Goal: Transaction & Acquisition: Purchase product/service

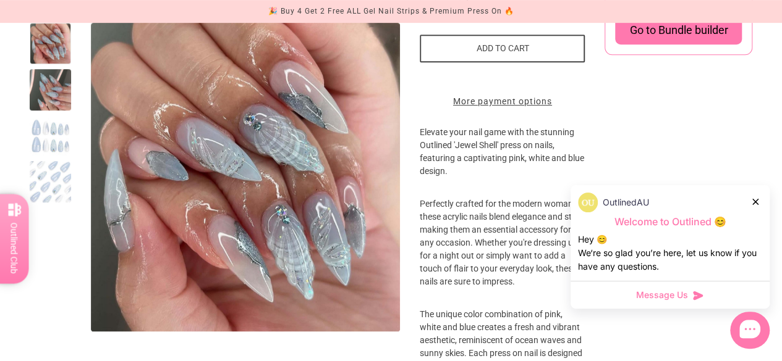
scroll to position [371, 0]
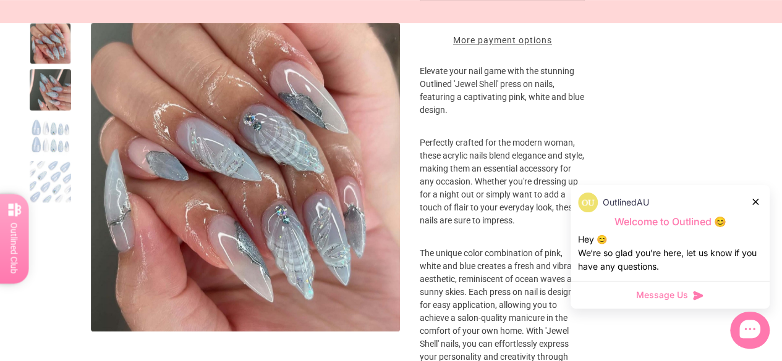
click at [756, 202] on icon at bounding box center [755, 202] width 6 height 6
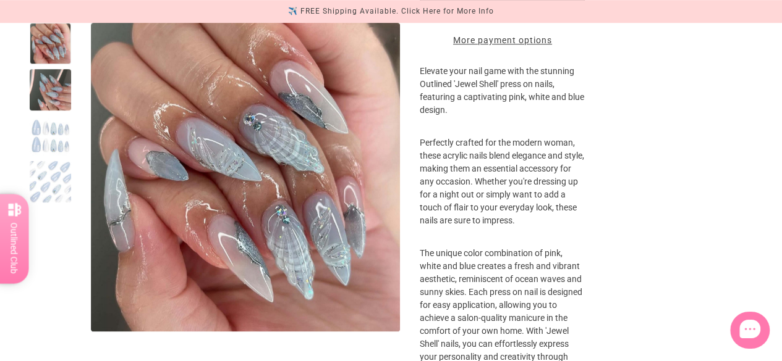
scroll to position [185, 0]
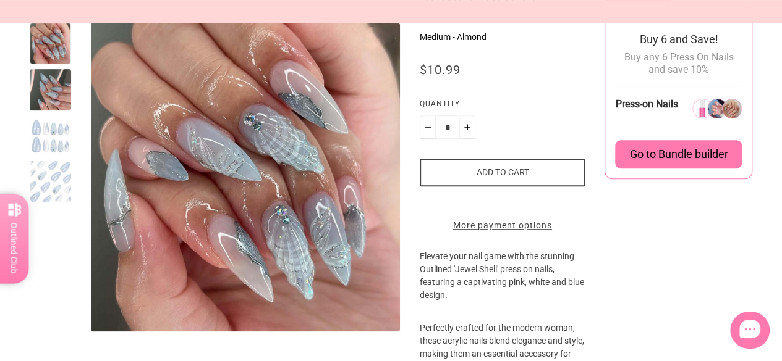
click at [51, 128] on div at bounding box center [50, 136] width 41 height 41
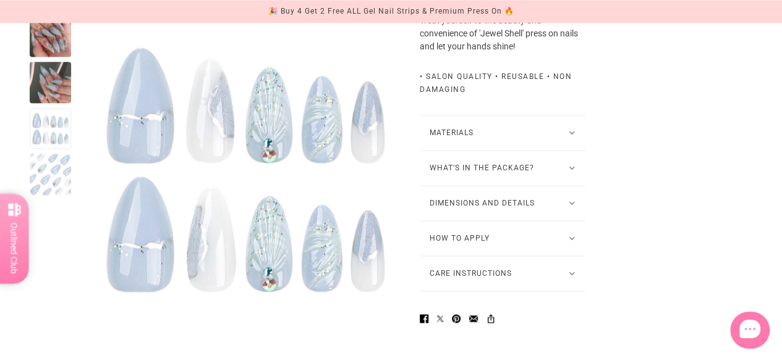
scroll to position [867, 0]
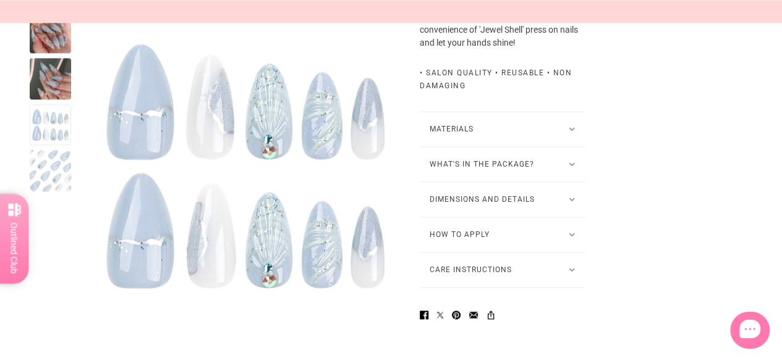
click at [479, 214] on button "Dimensions and Details" at bounding box center [501, 199] width 165 height 35
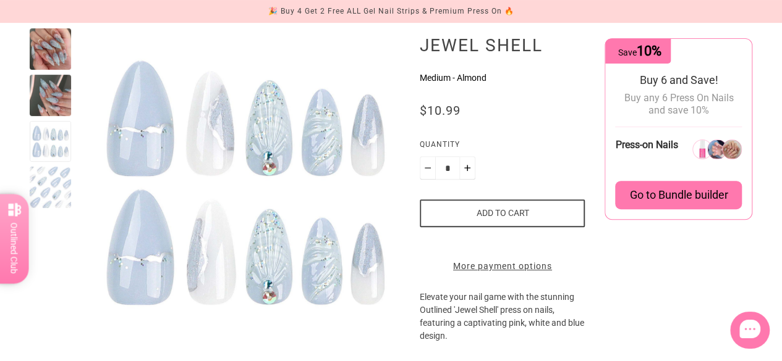
scroll to position [153, 0]
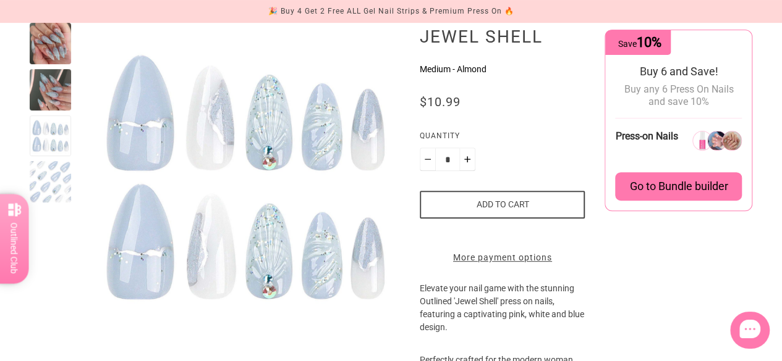
click at [40, 139] on div at bounding box center [50, 136] width 41 height 41
click at [46, 98] on div at bounding box center [50, 89] width 41 height 41
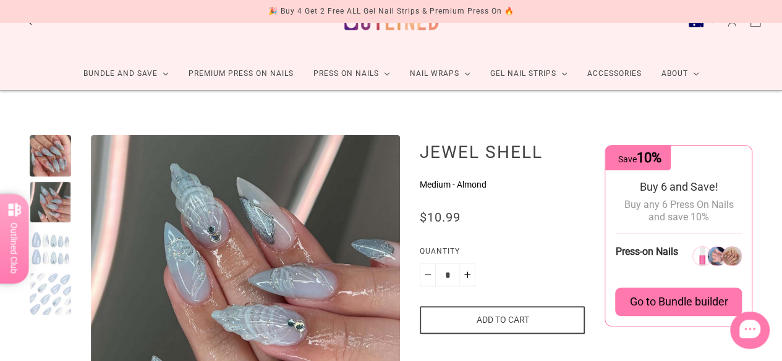
scroll to position [62, 0]
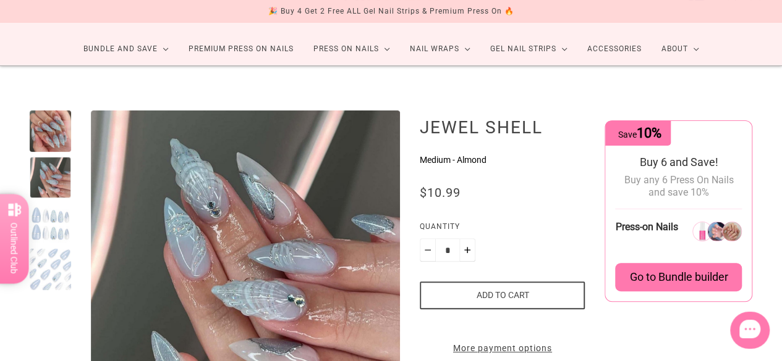
click at [501, 289] on button "Add to cart" at bounding box center [501, 296] width 165 height 28
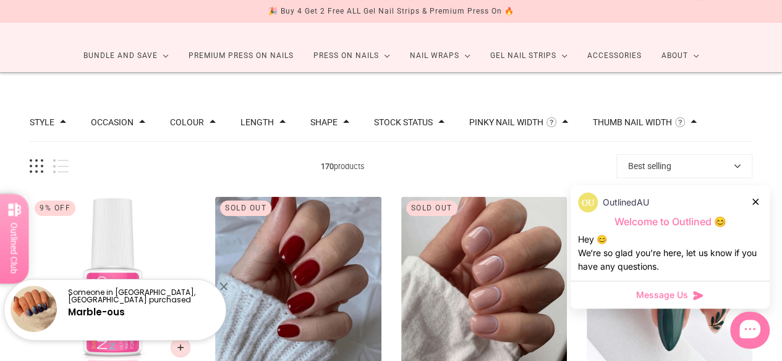
scroll to position [124, 0]
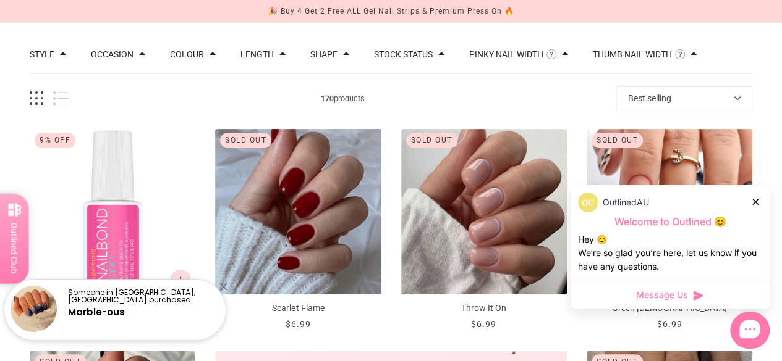
click at [631, 103] on button "Best selling" at bounding box center [684, 98] width 136 height 24
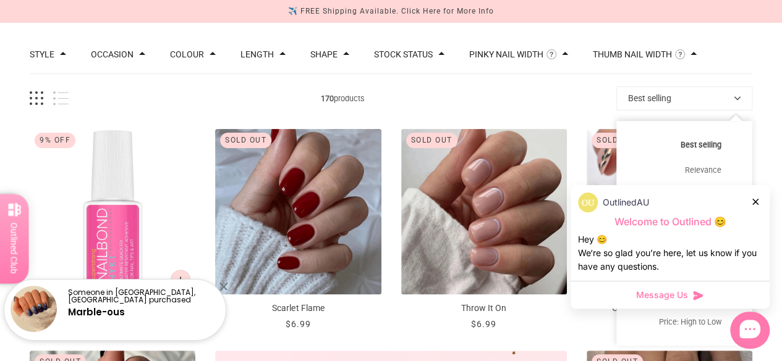
click at [752, 201] on icon at bounding box center [755, 202] width 6 height 6
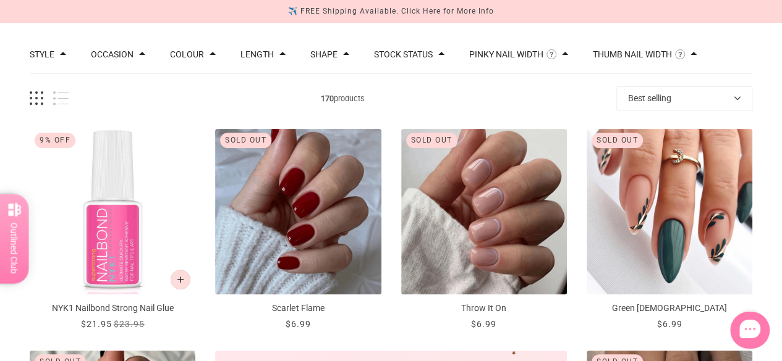
click at [716, 104] on button "Best selling" at bounding box center [684, 98] width 136 height 24
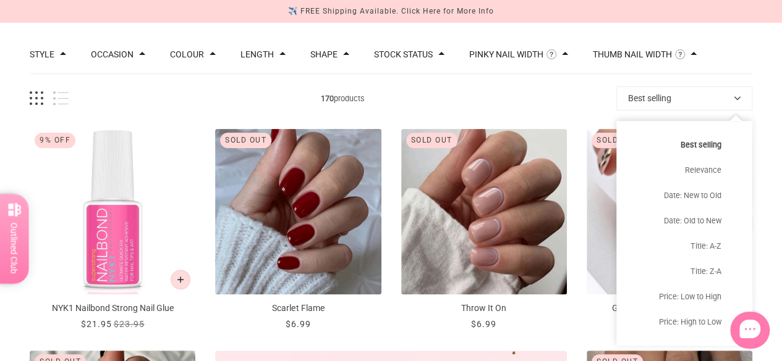
click at [508, 97] on li "Nail Art Designs" at bounding box center [456, 89] width 112 height 23
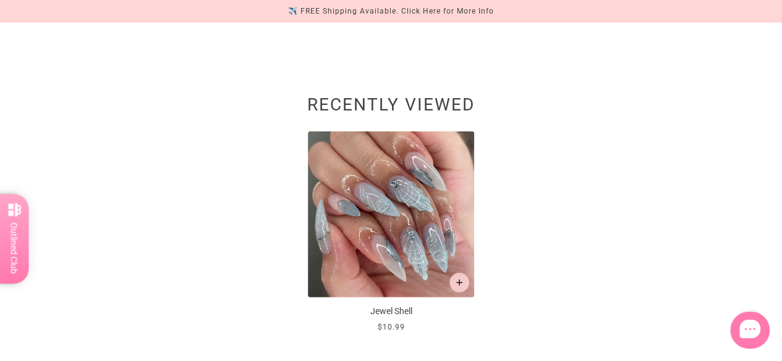
scroll to position [1428, 0]
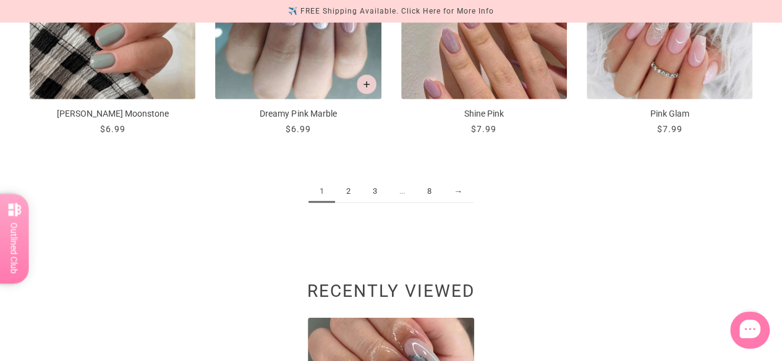
click at [348, 188] on link "2" at bounding box center [348, 191] width 27 height 23
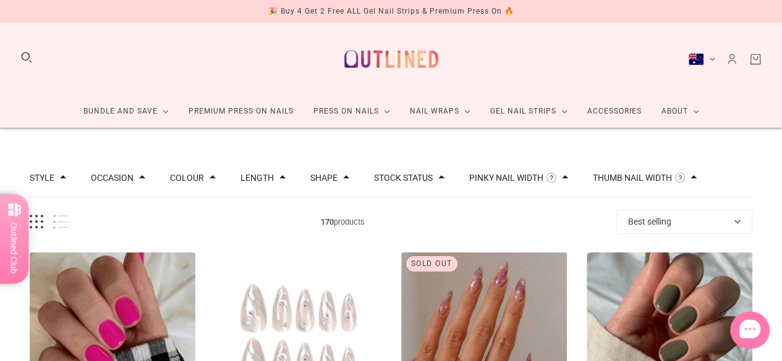
click at [122, 179] on button "Occasion" at bounding box center [112, 178] width 43 height 9
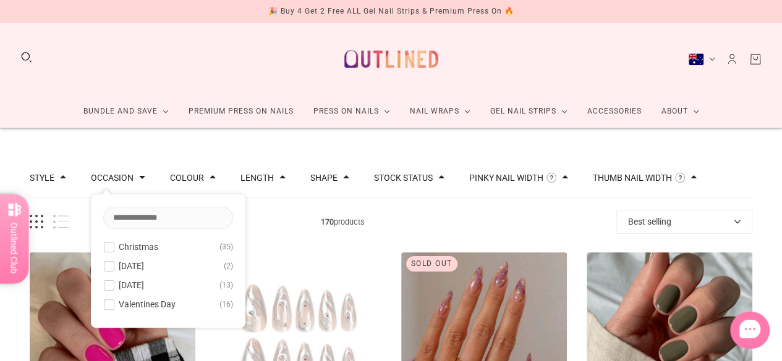
click at [60, 179] on span at bounding box center [63, 177] width 6 height 6
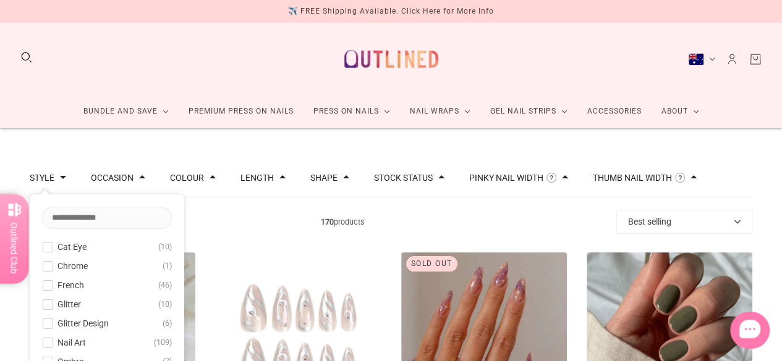
click at [509, 177] on button "Pinky Nail Width" at bounding box center [506, 178] width 74 height 9
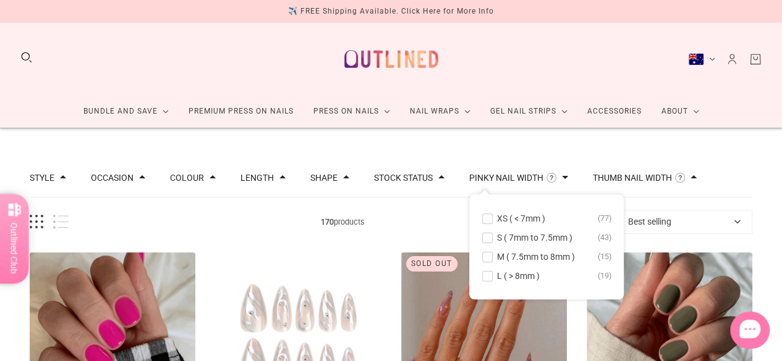
click at [634, 175] on button "Thumb Nail Width" at bounding box center [631, 178] width 79 height 9
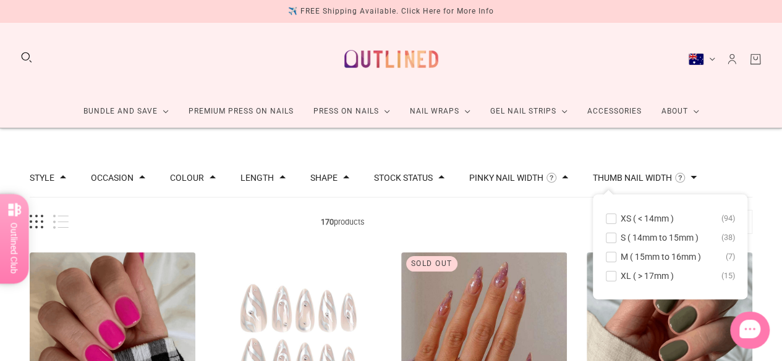
click at [662, 238] on span "S ( 14mm to 15mm )" at bounding box center [659, 238] width 78 height 10
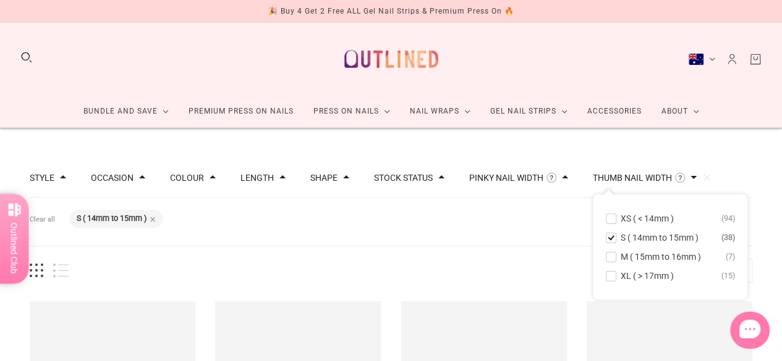
click at [740, 162] on div "Style Cat Eye 10 Chrome 1 French 46 Glitter 10 Glitter Design 6 Nail Art 109 Om…" at bounding box center [391, 178] width 722 height 39
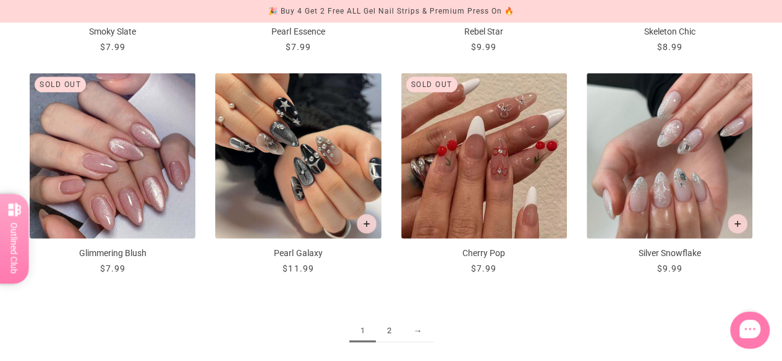
scroll to position [1461, 0]
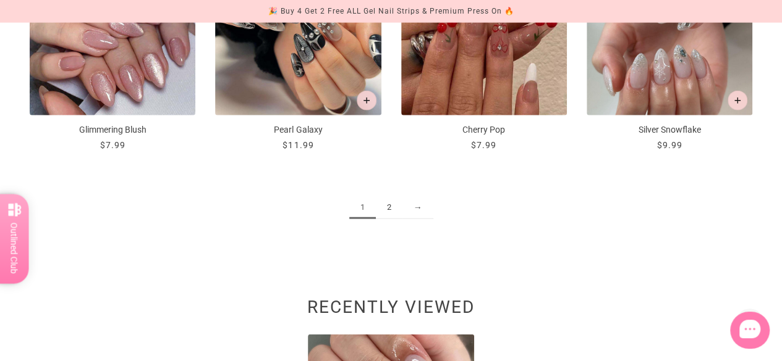
click at [393, 201] on link "2" at bounding box center [389, 207] width 27 height 23
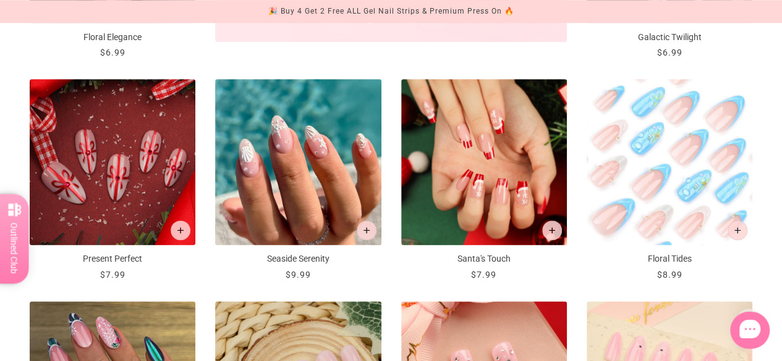
scroll to position [667, 0]
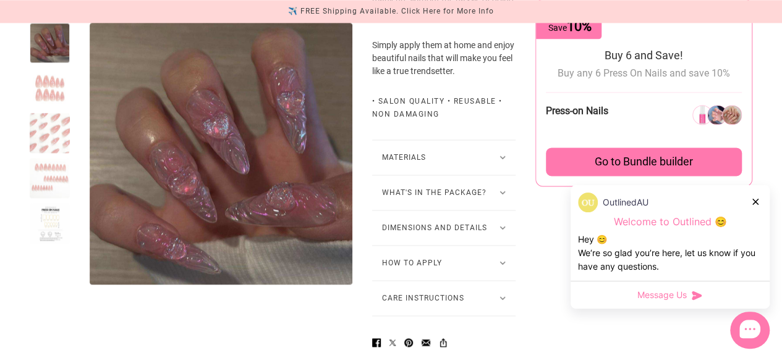
scroll to position [803, 0]
click at [430, 238] on button "Dimensions and Details" at bounding box center [444, 228] width 144 height 35
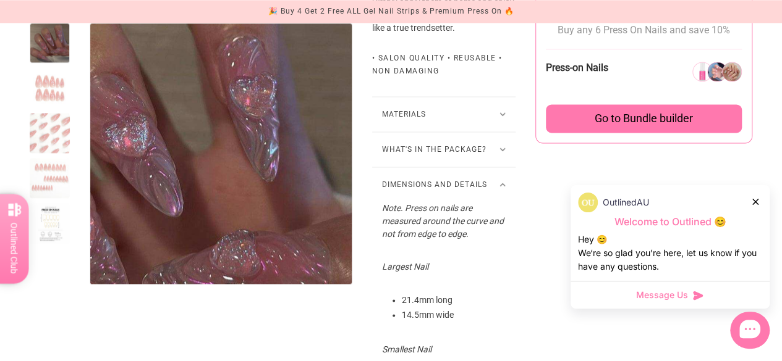
scroll to position [741, 0]
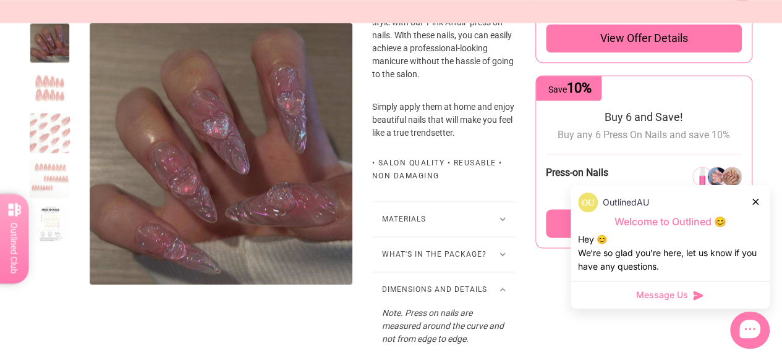
click at [51, 87] on div at bounding box center [50, 88] width 40 height 40
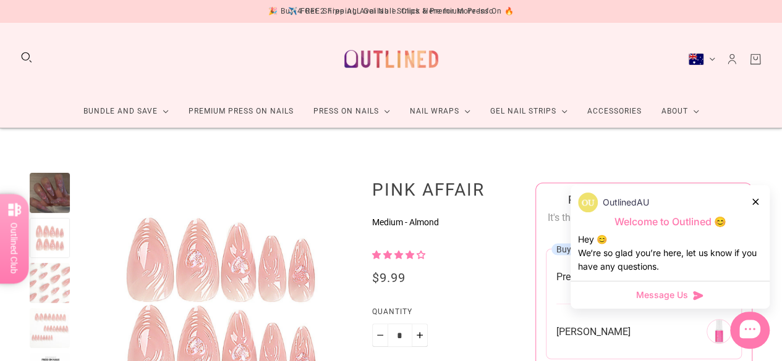
scroll to position [159, 0]
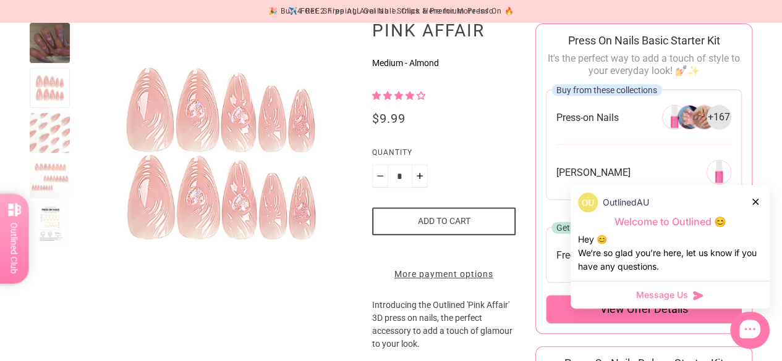
click at [49, 42] on div at bounding box center [50, 43] width 40 height 40
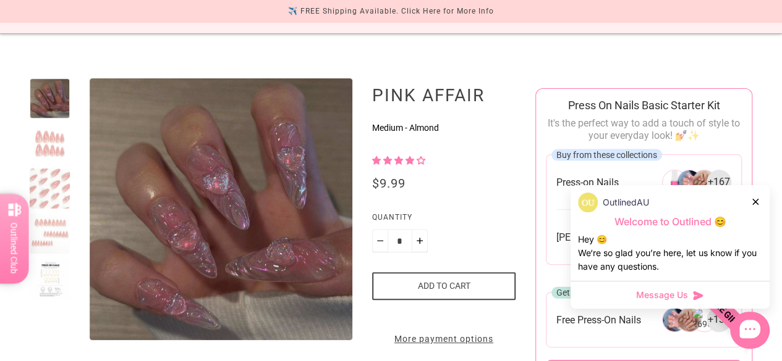
scroll to position [100, 0]
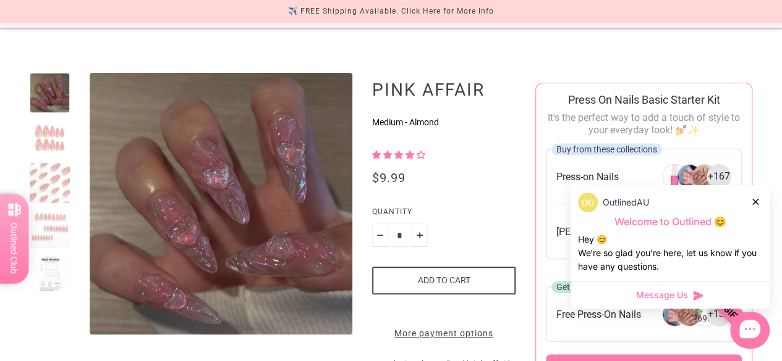
click at [443, 281] on button "Add to cart" at bounding box center [444, 281] width 144 height 28
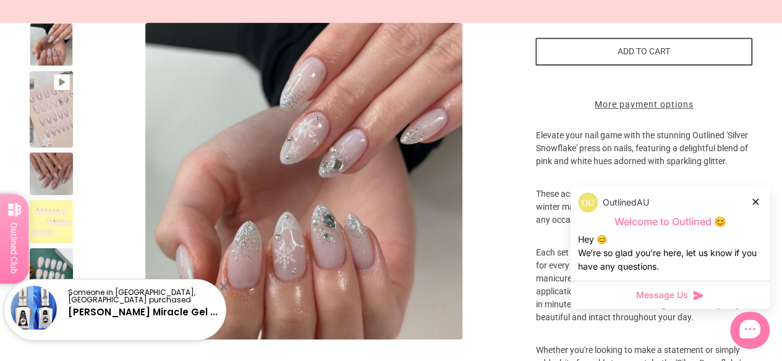
scroll to position [273, 0]
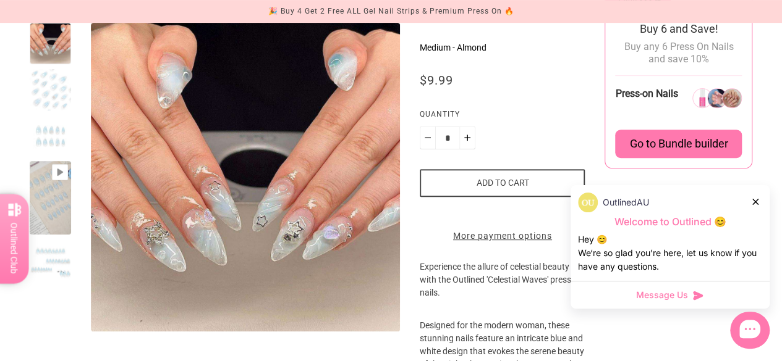
scroll to position [195, 0]
click at [474, 170] on button "Add to cart" at bounding box center [501, 184] width 165 height 28
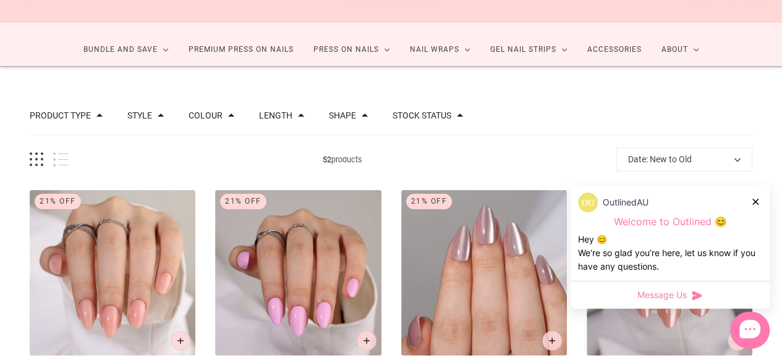
scroll to position [62, 0]
click at [80, 117] on button "Product type" at bounding box center [60, 115] width 61 height 9
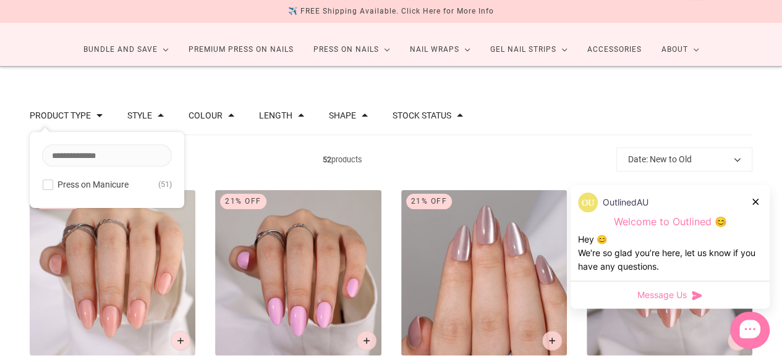
click at [80, 117] on button "Product type" at bounding box center [60, 115] width 61 height 9
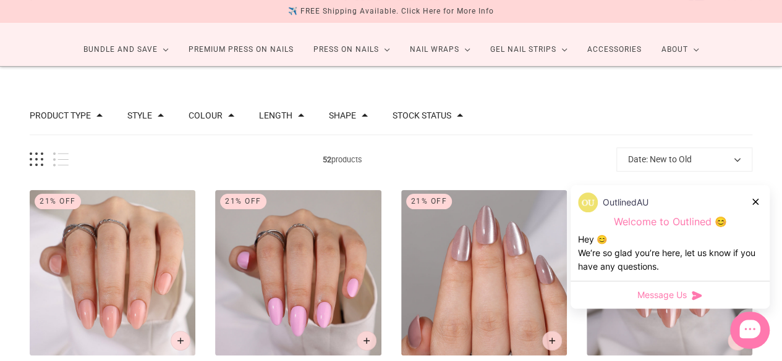
scroll to position [556, 0]
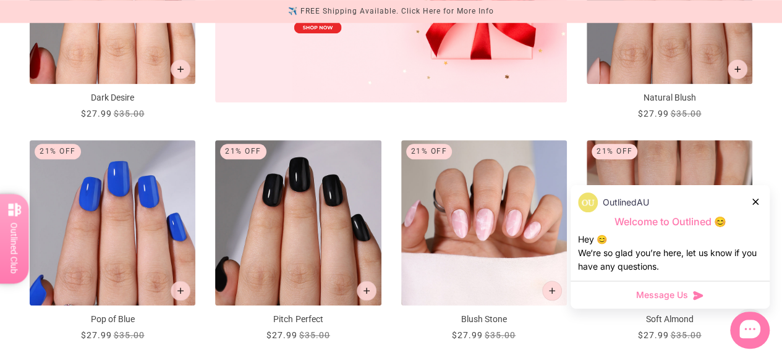
click at [755, 201] on icon at bounding box center [755, 202] width 6 height 6
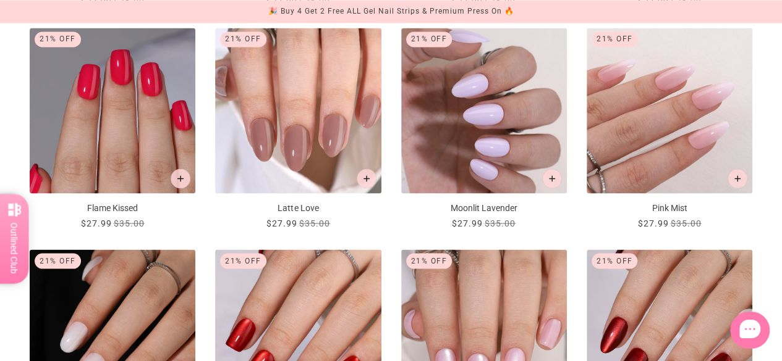
scroll to position [1359, 0]
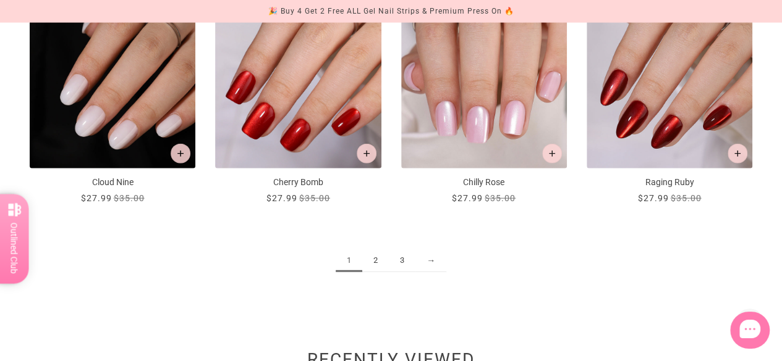
click at [372, 258] on link "2" at bounding box center [375, 261] width 27 height 23
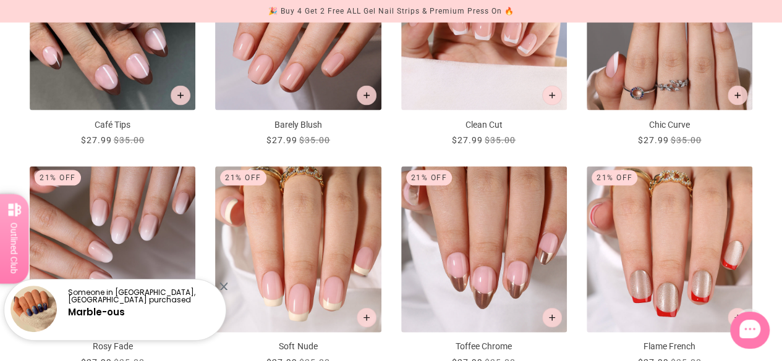
scroll to position [1359, 0]
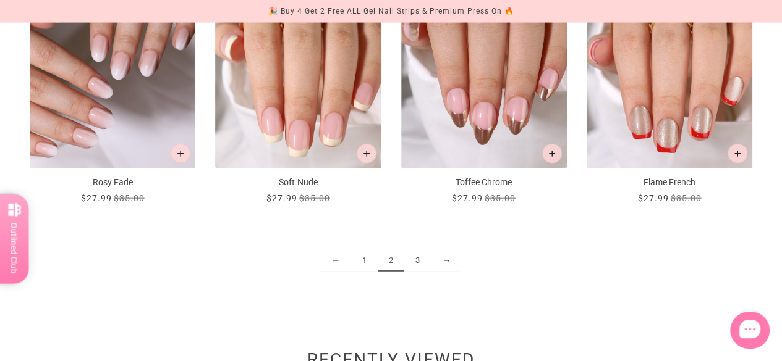
click at [422, 262] on link "3" at bounding box center [417, 261] width 27 height 23
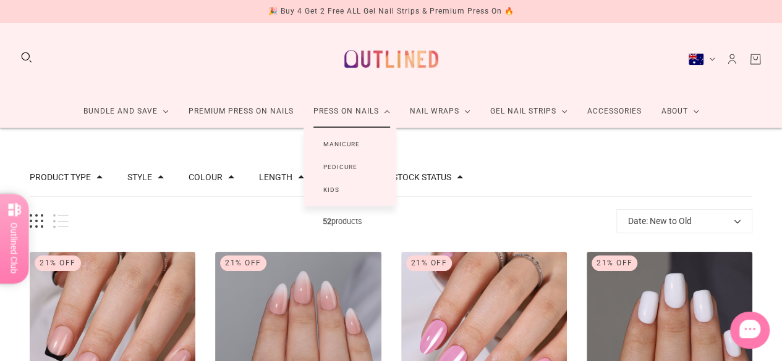
click at [346, 143] on link "Manicure" at bounding box center [341, 144] width 76 height 23
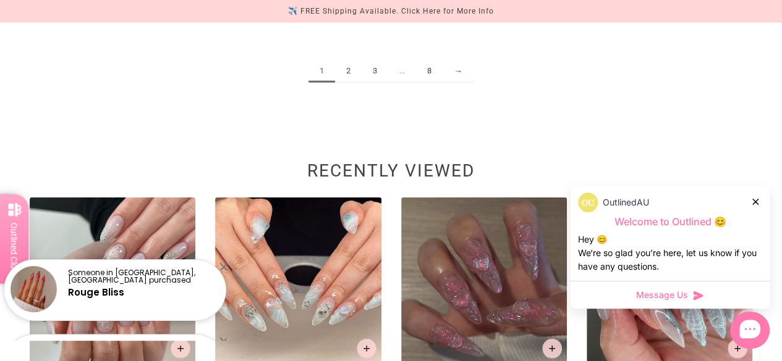
scroll to position [1553, 0]
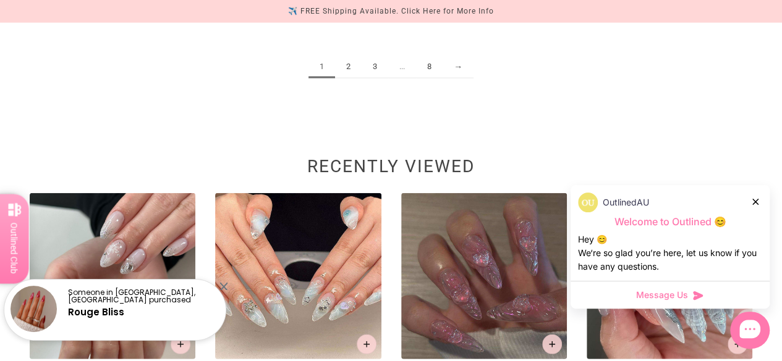
click at [348, 67] on link "2" at bounding box center [348, 67] width 27 height 23
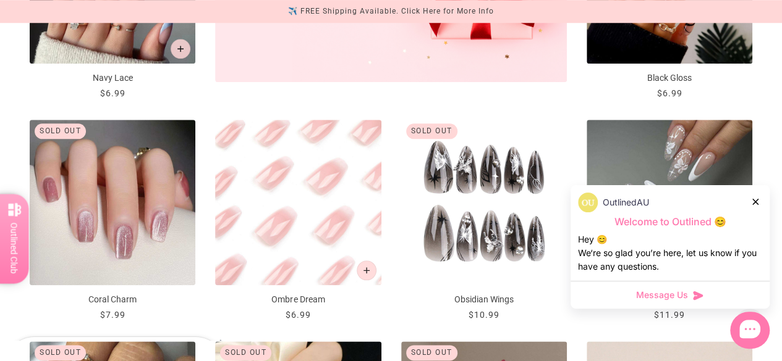
scroll to position [556, 0]
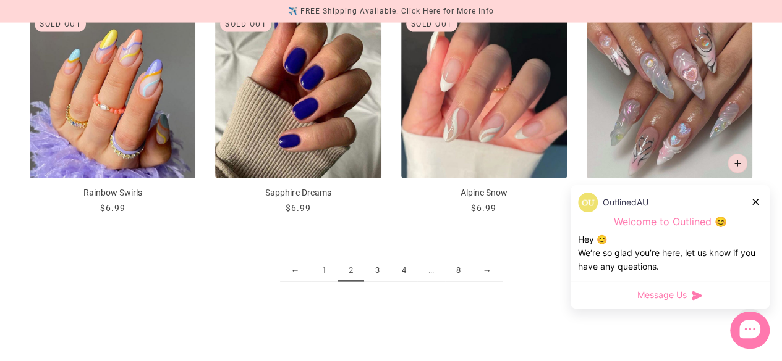
scroll to position [1349, 0]
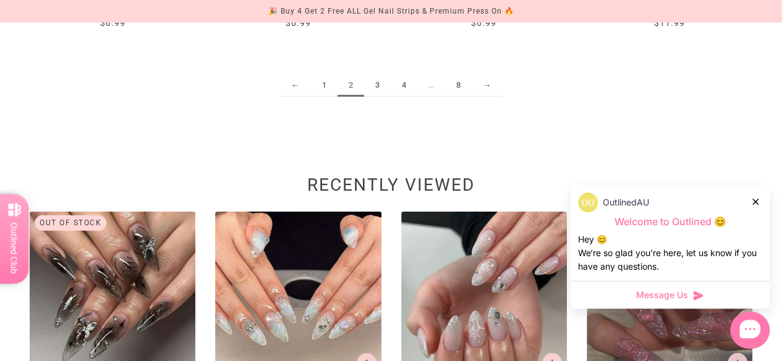
click at [377, 82] on link "3" at bounding box center [377, 85] width 27 height 23
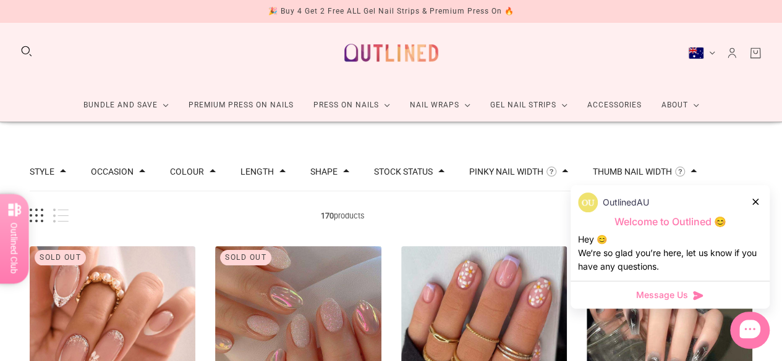
scroll to position [24, 0]
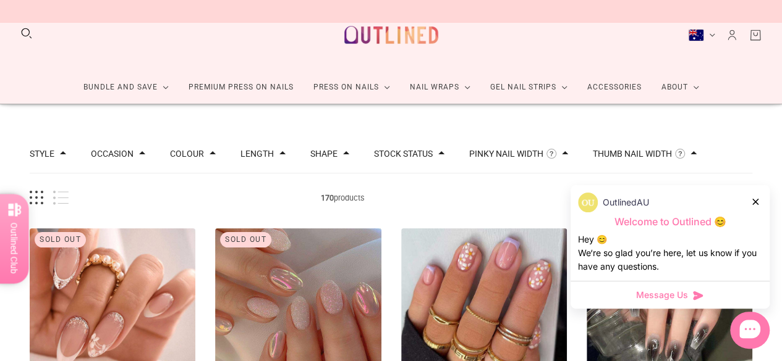
click at [416, 154] on ul "Semi Cured Gel Strip Bundles" at bounding box center [442, 146] width 169 height 28
click at [406, 149] on ul "Semi Cured Gel Strip Bundles" at bounding box center [442, 146] width 169 height 28
click at [406, 155] on ul "Semi Cured Gel Strip Bundles" at bounding box center [442, 146] width 169 height 28
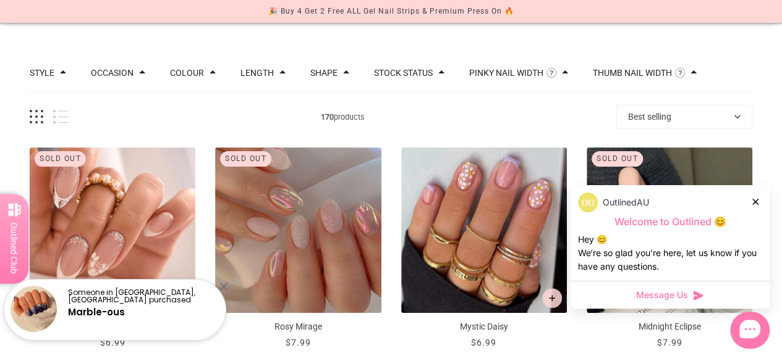
scroll to position [86, 0]
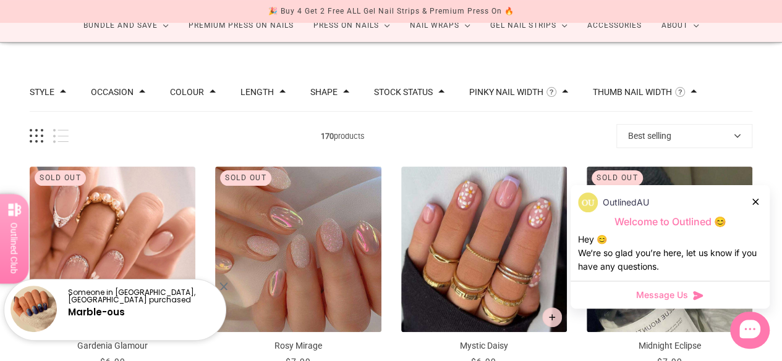
click at [421, 90] on ul "Semi Cured Gel Strip Bundles" at bounding box center [442, 84] width 169 height 28
click at [397, 75] on link "Semi Cured Gel Strip Bundles" at bounding box center [433, 78] width 151 height 16
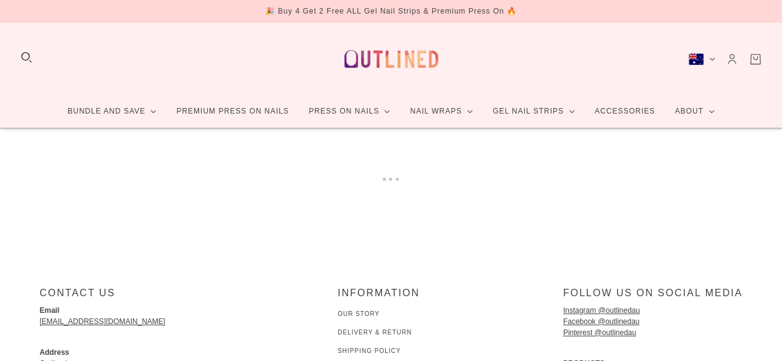
drag, startPoint x: 399, startPoint y: 167, endPoint x: 394, endPoint y: 162, distance: 7.0
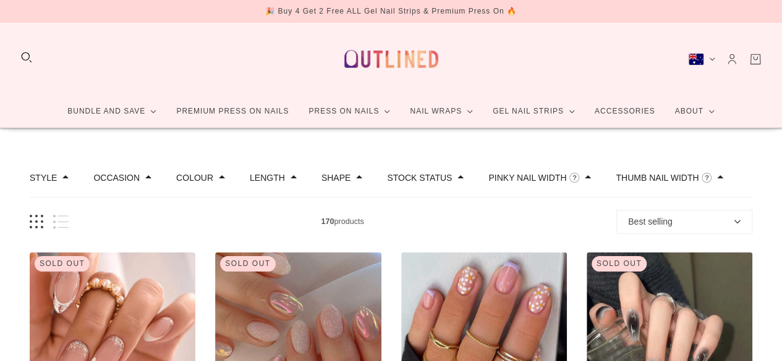
click at [457, 177] on span at bounding box center [460, 177] width 6 height 6
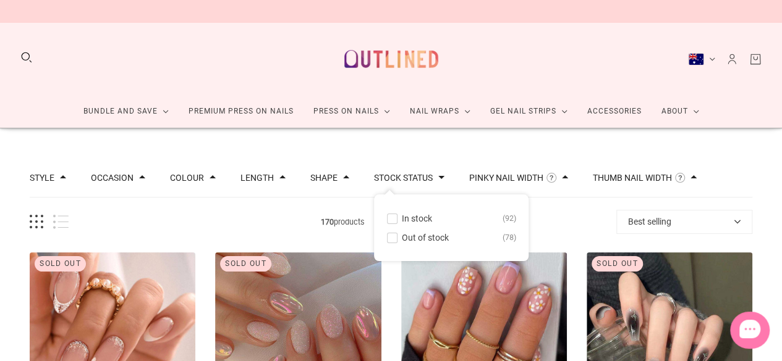
click at [415, 216] on span "In stock" at bounding box center [417, 219] width 30 height 10
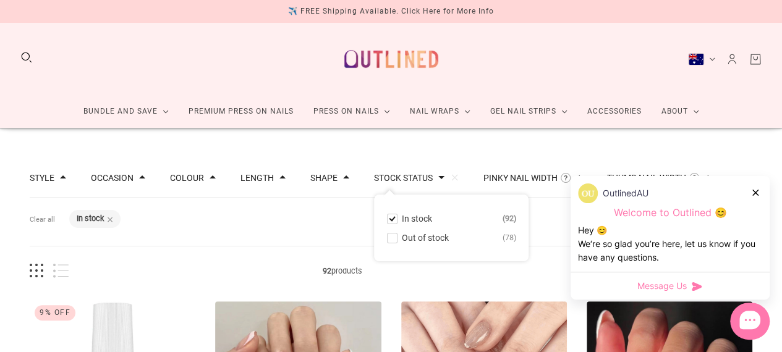
click at [257, 216] on div "Filters Clear all Stock status: In stock" at bounding box center [391, 222] width 722 height 49
click at [752, 194] on icon at bounding box center [755, 193] width 6 height 6
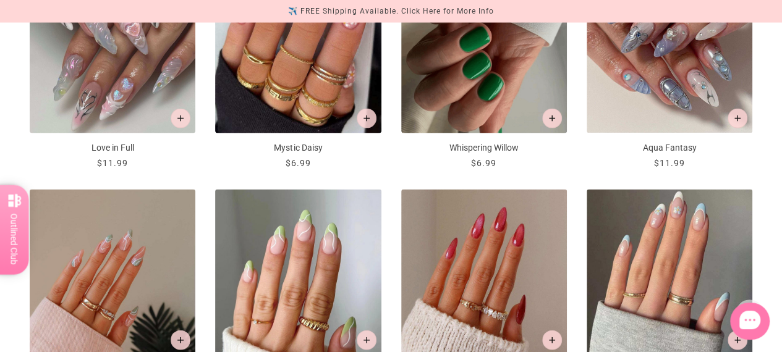
scroll to position [1421, 0]
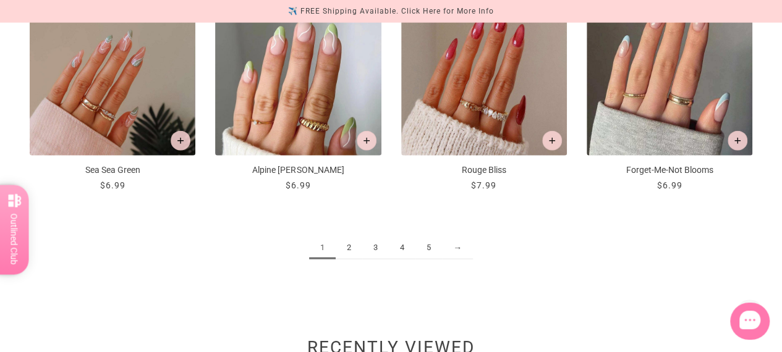
click at [345, 243] on link "2" at bounding box center [348, 248] width 27 height 23
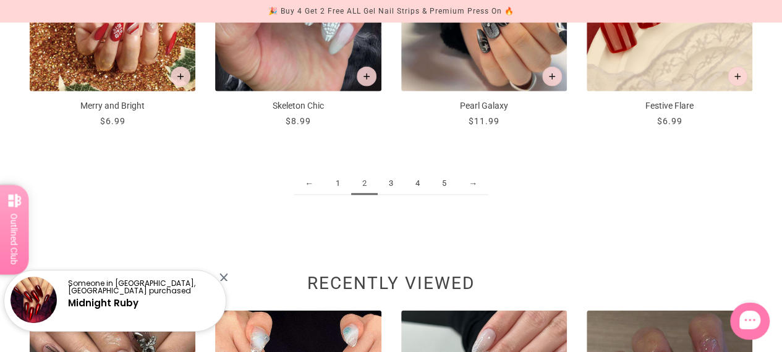
scroll to position [1536, 0]
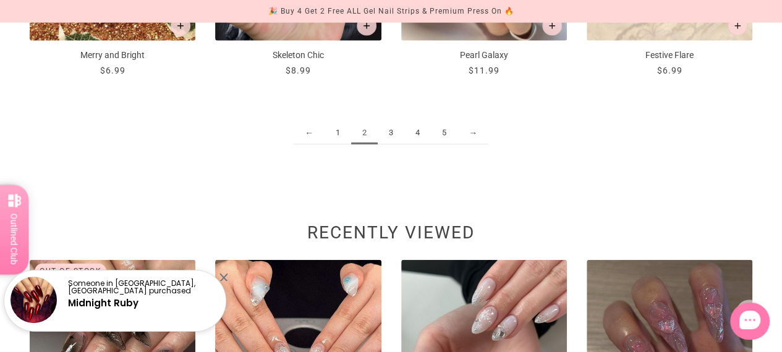
click at [390, 132] on link "3" at bounding box center [390, 133] width 27 height 23
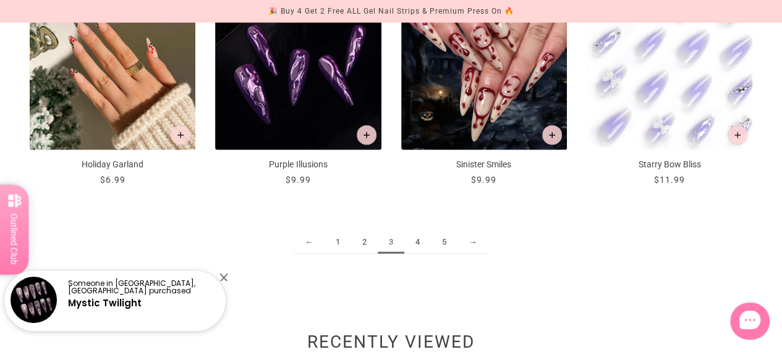
scroll to position [1483, 0]
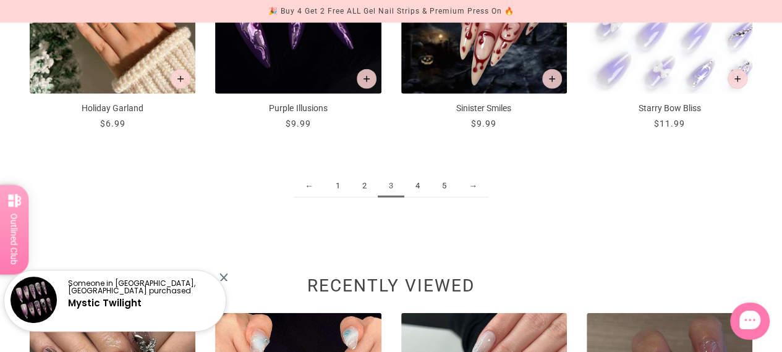
click at [421, 181] on link "4" at bounding box center [417, 186] width 27 height 23
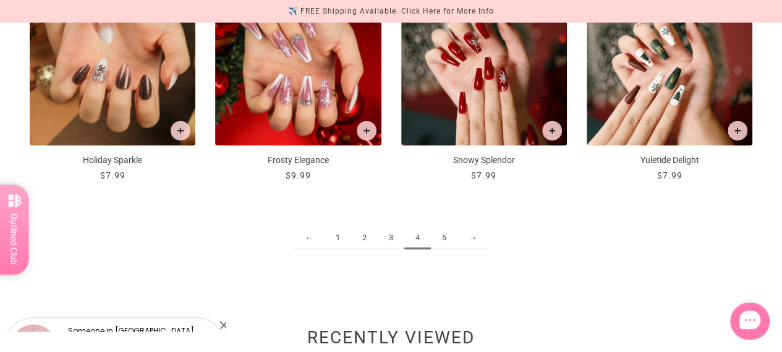
scroll to position [1483, 0]
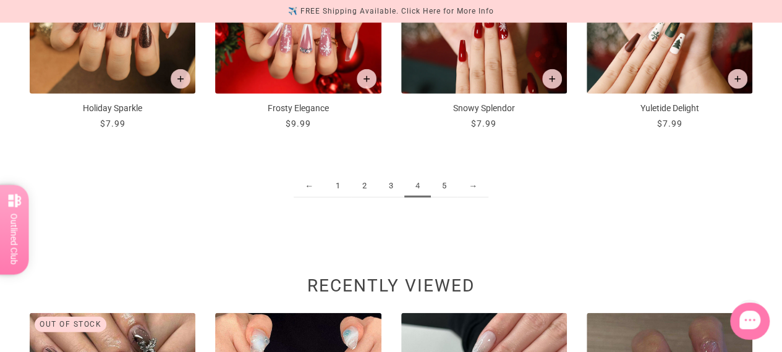
click at [446, 182] on link "5" at bounding box center [444, 186] width 27 height 23
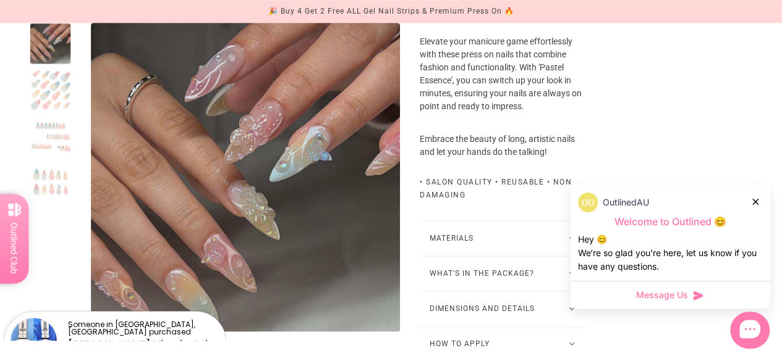
scroll to position [803, 0]
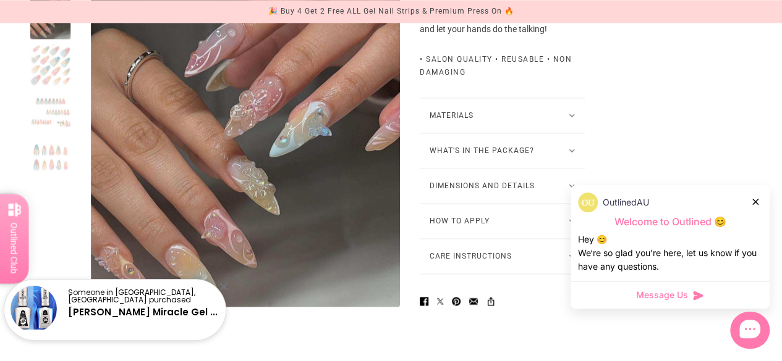
click at [481, 193] on button "Dimensions and Details" at bounding box center [501, 186] width 165 height 35
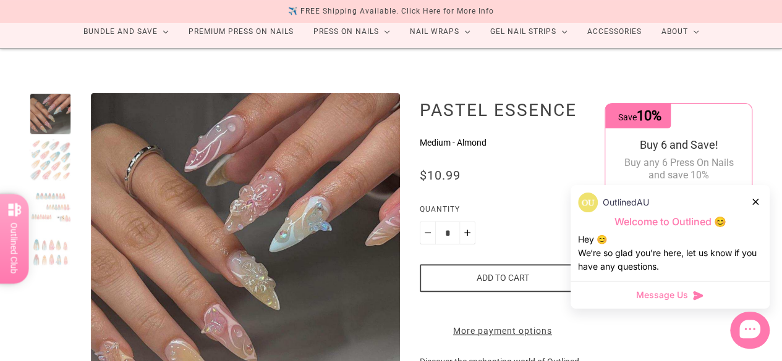
scroll to position [124, 0]
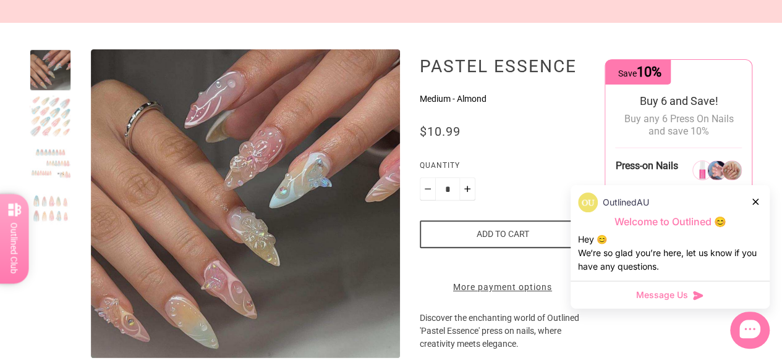
click at [502, 239] on button "Add to cart" at bounding box center [501, 235] width 165 height 28
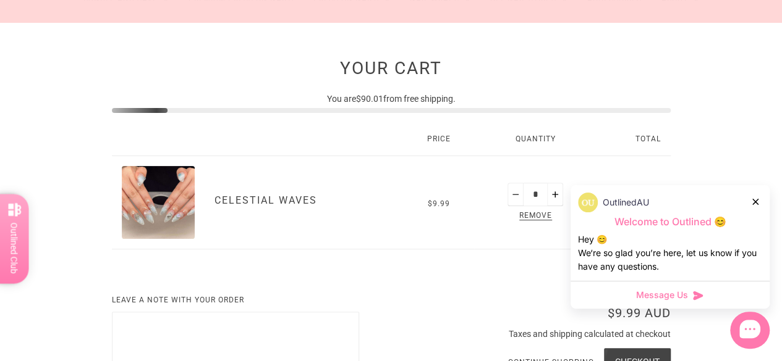
scroll to position [112, 0]
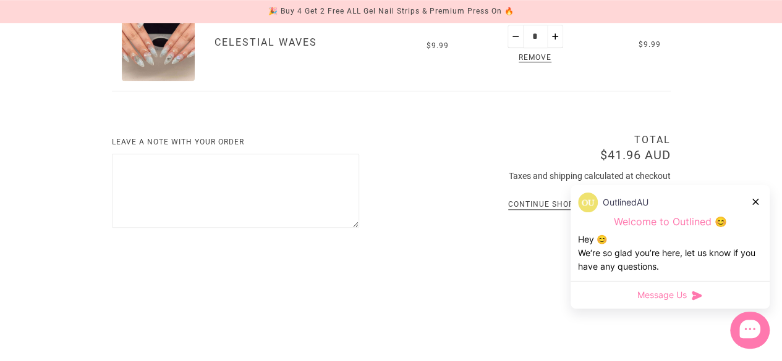
scroll to position [550, 0]
click at [752, 199] on icon at bounding box center [755, 202] width 6 height 6
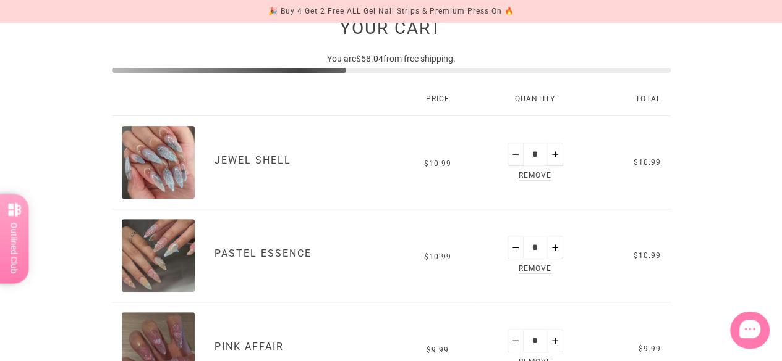
scroll to position [134, 0]
